Goal: Use online tool/utility: Utilize a website feature to perform a specific function

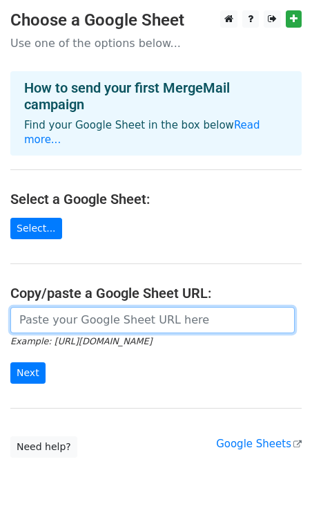
click at [75, 315] on input "url" at bounding box center [152, 320] width 285 height 26
paste input "[URL][DOMAIN_NAME]"
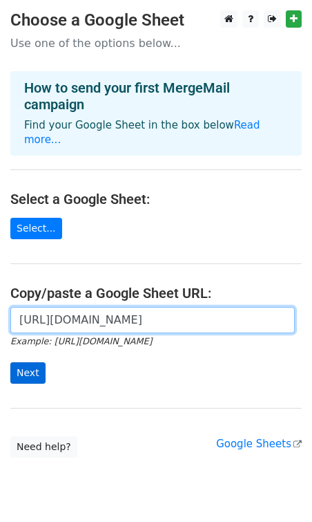
type input "https://docs.google.com/spreadsheets/d/1nRZoKuUe4oVc-rx_tNVDtj2I5jK5B6hO-2A8Gom…"
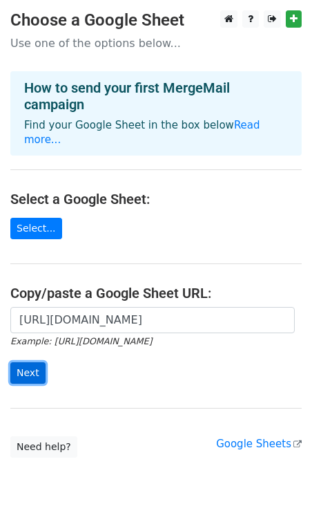
click at [33, 362] on input "Next" at bounding box center [27, 372] width 35 height 21
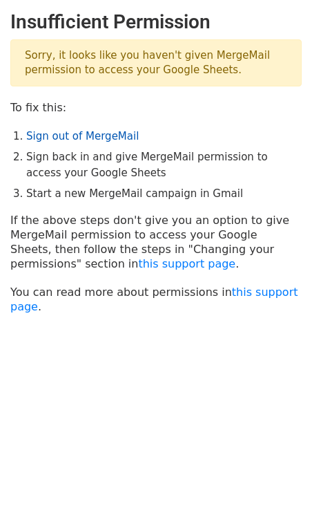
click at [70, 136] on link "Sign out of MergeMail" at bounding box center [82, 136] width 113 height 12
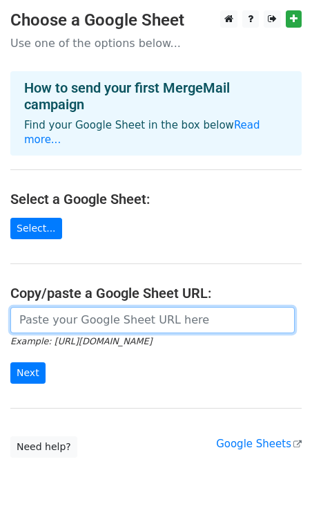
click at [86, 307] on input "url" at bounding box center [152, 320] width 285 height 26
paste input "Error Sorry, it looks like we're having some server issues. Please go back to t…"
type input "Error Sorry, it looks like we're having some server issues. Please go back to t…"
click at [109, 312] on input "Error Sorry, it looks like we're having some server issues. Please go back to t…" at bounding box center [152, 320] width 285 height 26
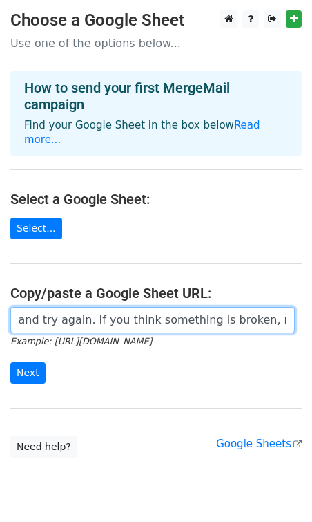
click at [109, 312] on input "Error Sorry, it looks like we're having some server issues. Please go back to t…" at bounding box center [152, 320] width 285 height 26
paste input "https://docs.google.com/spreadsheets/d/1nRZoKuUe4oVc-rx_tNVDtj2I5jK5B6hO-2A8Gom…"
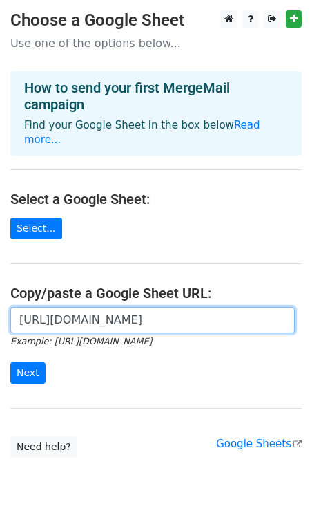
scroll to position [0, 412]
type input "https://docs.google.com/spreadsheets/d/1nRZoKuUe4oVc-rx_tNVDtj2I5jK5B6hO-2A8Gom…"
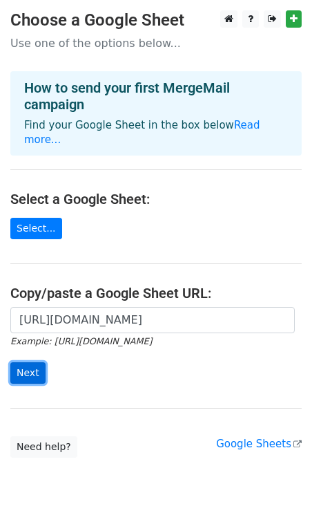
click at [28, 362] on input "Next" at bounding box center [27, 372] width 35 height 21
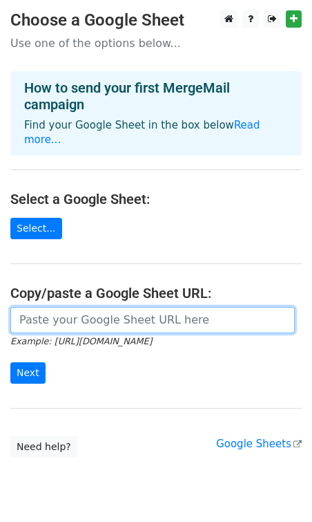
click at [51, 307] on input "url" at bounding box center [152, 320] width 285 height 26
paste input "https://docs.google.com/spreadsheets/d/1nRZoKuUe4oVc-rx_tNVDtj2I5jK5B6hO-2A8Gom…"
type input "https://docs.google.com/spreadsheets/d/1nRZoKuUe4oVc-rx_tNVDtj2I5jK5B6hO-2A8Gom…"
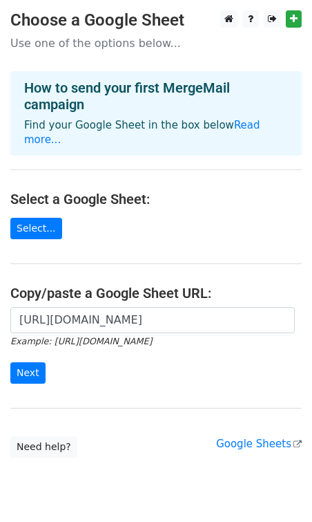
click at [30, 347] on form "https://docs.google.com/spreadsheets/d/1nRZoKuUe4oVc-rx_tNVDtj2I5jK5B6hO-2A8Gom…" at bounding box center [156, 345] width 292 height 77
click at [32, 363] on input "Next" at bounding box center [27, 372] width 35 height 21
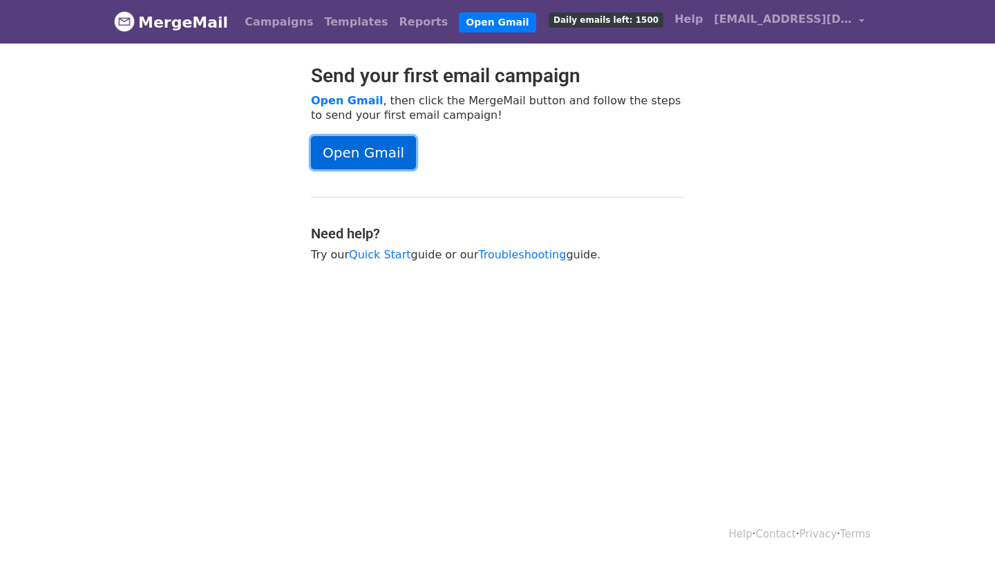
click at [391, 147] on link "Open Gmail" at bounding box center [363, 152] width 105 height 33
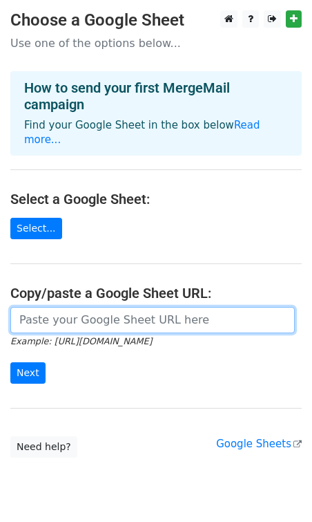
click at [66, 307] on input "url" at bounding box center [152, 320] width 285 height 26
paste input "Asunto: 📌 IMPORTANTE: Brief Beauty Experts"
type input "Asunto: 📌 IMPORTANTE: Brief Beauty Experts"
click at [86, 307] on input "Asunto: 📌 IMPORTANTE: Brief Beauty Experts" at bounding box center [152, 320] width 285 height 26
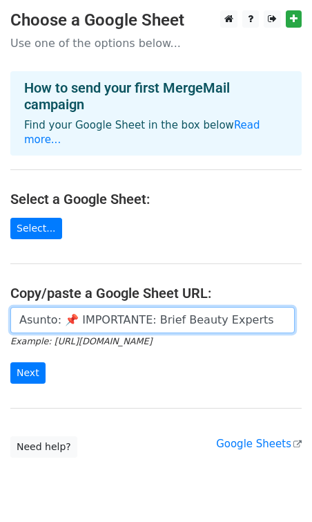
click at [86, 307] on input "Asunto: 📌 IMPORTANTE: Brief Beauty Experts" at bounding box center [152, 320] width 285 height 26
paste input "https://docs.google.com/spreadsheets/d/1nRZoKuUe4oVc-rx_tNVDtj2I5jK5B6hO-2A8Gom…"
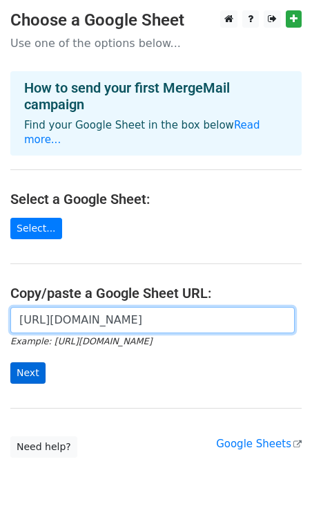
type input "https://docs.google.com/spreadsheets/d/1nRZoKuUe4oVc-rx_tNVDtj2I5jK5B6hO-2A8Gom…"
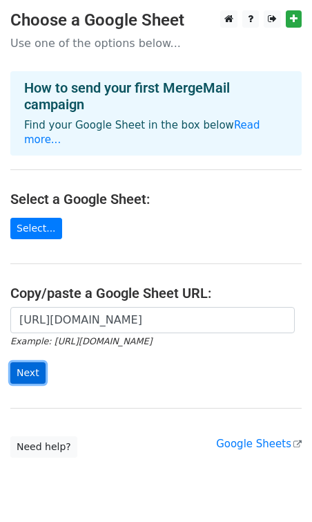
click at [21, 362] on input "Next" at bounding box center [27, 372] width 35 height 21
